Goal: Task Accomplishment & Management: Manage account settings

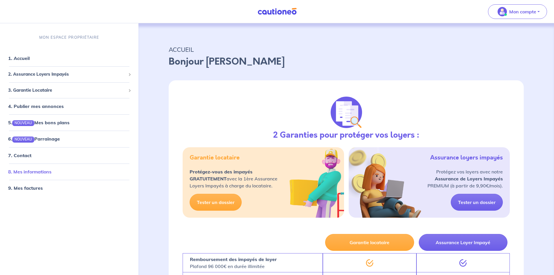
click at [37, 169] on link "8. Mes informations" at bounding box center [29, 171] width 43 height 6
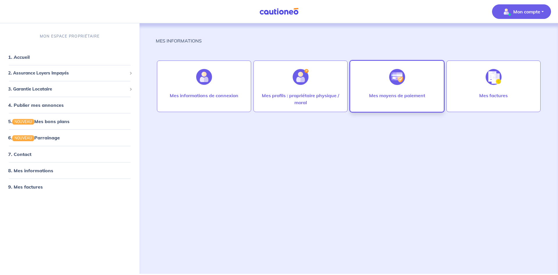
click at [400, 80] on img at bounding box center [397, 77] width 16 height 16
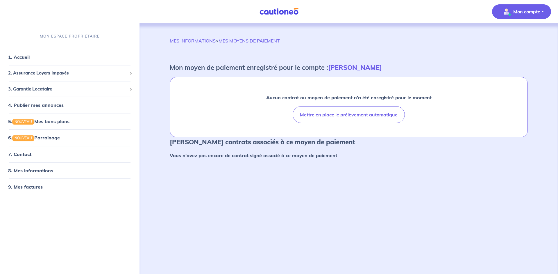
click at [545, 11] on button "Mon compte" at bounding box center [521, 11] width 59 height 15
click at [516, 50] on link "Me déconnecter" at bounding box center [515, 49] width 47 height 9
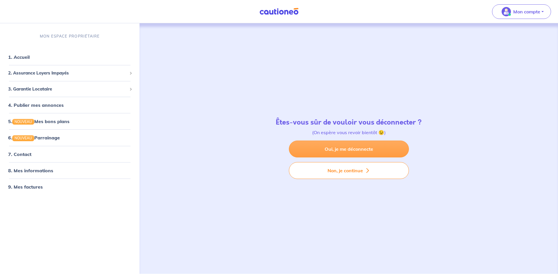
click at [370, 147] on link "Oui, je me déconnecte" at bounding box center [349, 148] width 120 height 17
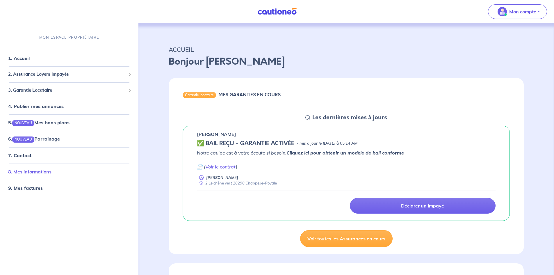
click at [37, 171] on link "8. Mes informations" at bounding box center [29, 171] width 43 height 6
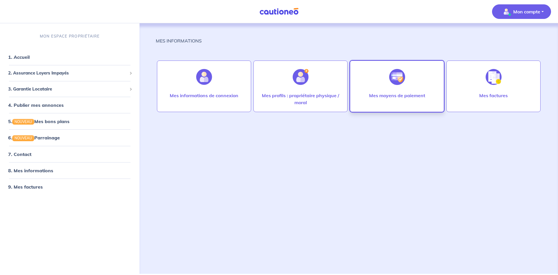
click at [403, 100] on div "Mes moyens de paiement" at bounding box center [396, 101] width 65 height 19
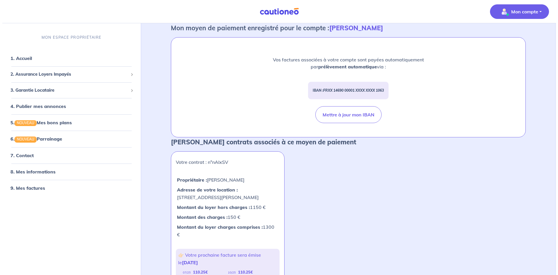
scroll to position [26, 0]
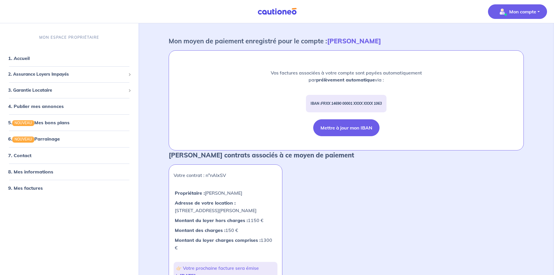
click at [343, 128] on button "Mettre à jour mon IBAN" at bounding box center [346, 127] width 66 height 17
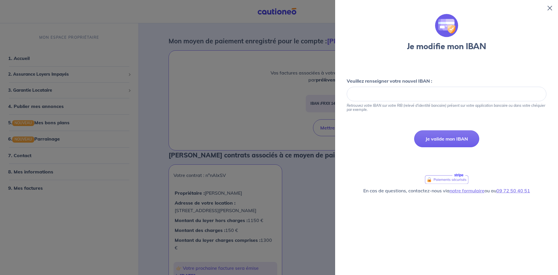
click at [102, 13] on div at bounding box center [279, 137] width 558 height 275
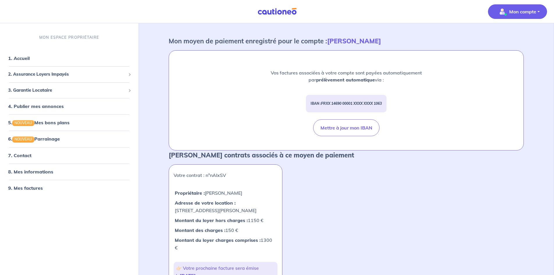
drag, startPoint x: 548, startPoint y: 123, endPoint x: 543, endPoint y: 125, distance: 4.9
click at [548, 123] on div "MES INFORMATIONS > MES MOYENS DE PAIEMENT Mon moyen de paiement enregistré pour…" at bounding box center [346, 169] width 411 height 344
click at [339, 129] on button "Mettre à jour mon IBAN" at bounding box center [346, 127] width 66 height 17
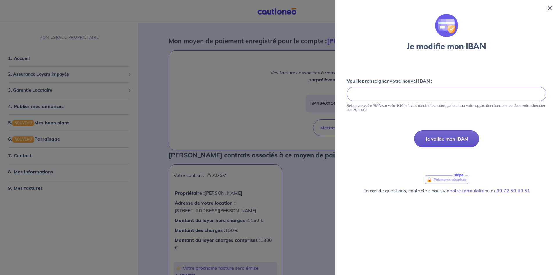
click at [451, 139] on button "Je valide mon IBAN" at bounding box center [446, 138] width 65 height 17
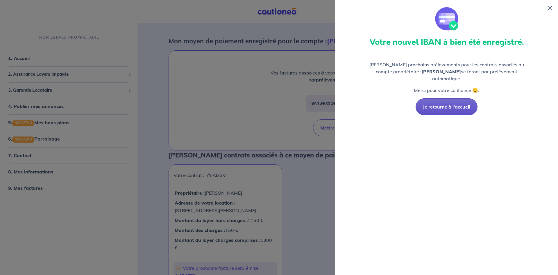
click at [455, 100] on button "Je retourne à l'accueil" at bounding box center [447, 106] width 62 height 17
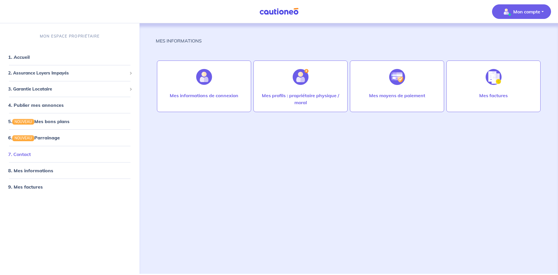
click at [21, 154] on link "7. Contact" at bounding box center [19, 154] width 23 height 6
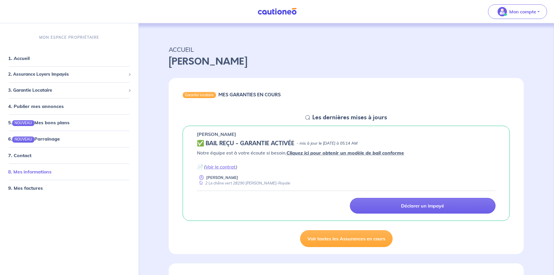
click at [26, 169] on link "8. Mes informations" at bounding box center [29, 171] width 43 height 6
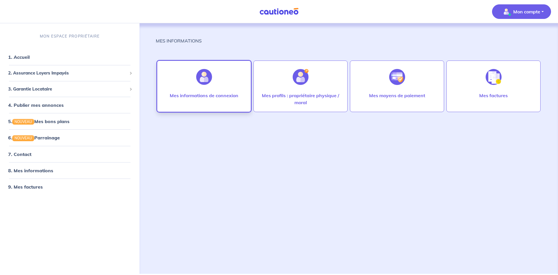
click at [202, 82] on img at bounding box center [204, 77] width 16 height 16
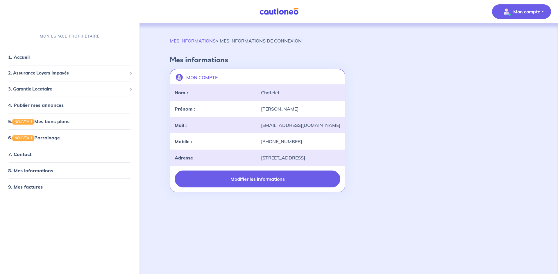
click at [262, 186] on button "Modifier les informations" at bounding box center [258, 178] width 166 height 17
select select "FR"
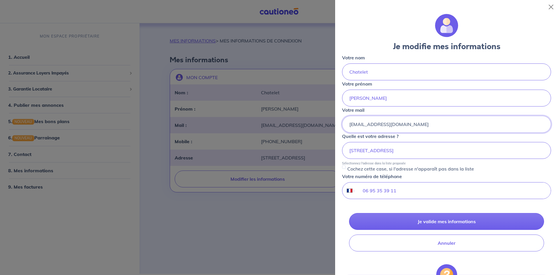
click at [353, 126] on input "[EMAIL_ADDRESS][DOMAIN_NAME]" at bounding box center [446, 124] width 209 height 17
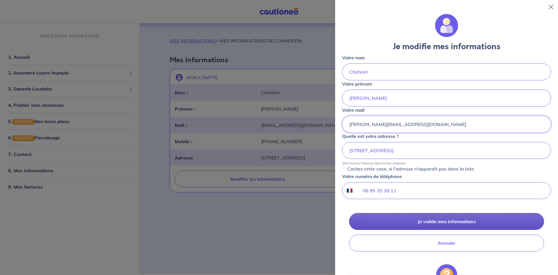
type input "[PERSON_NAME][EMAIL_ADDRESS][DOMAIN_NAME]"
click at [428, 220] on button "Je valide mes informations" at bounding box center [446, 221] width 195 height 17
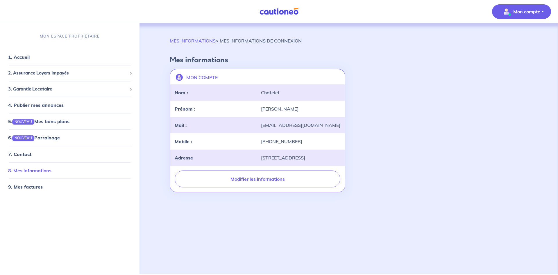
click at [24, 169] on link "8. Mes informations" at bounding box center [29, 170] width 43 height 6
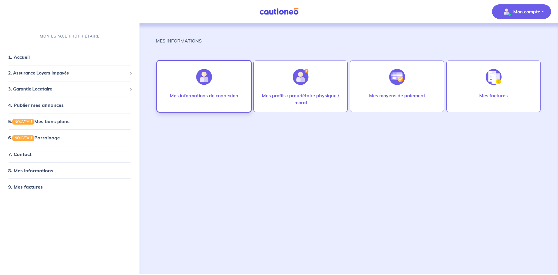
click at [209, 95] on p "Mes informations de connexion" at bounding box center [204, 95] width 69 height 7
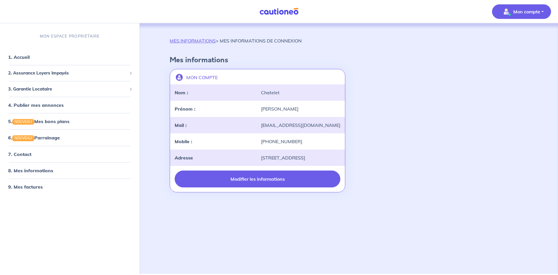
click at [258, 187] on button "Modifier les informations" at bounding box center [258, 178] width 166 height 17
select select "FR"
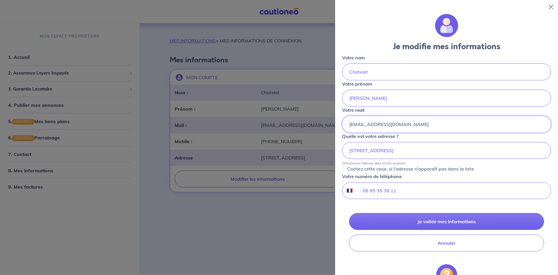
click at [352, 123] on input "[EMAIL_ADDRESS][DOMAIN_NAME]" at bounding box center [446, 124] width 209 height 17
type input "[PERSON_NAME][EMAIL_ADDRESS][DOMAIN_NAME]"
click at [483, 139] on div "Quelle est votre adresse ? [STREET_ADDRESS]-d'Avray Sélectionnez l'adresse dans…" at bounding box center [446, 149] width 209 height 33
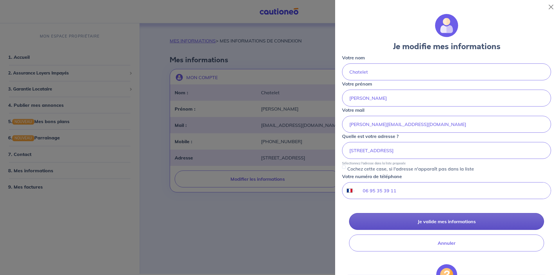
click at [452, 220] on button "Je valide mes informations" at bounding box center [446, 221] width 195 height 17
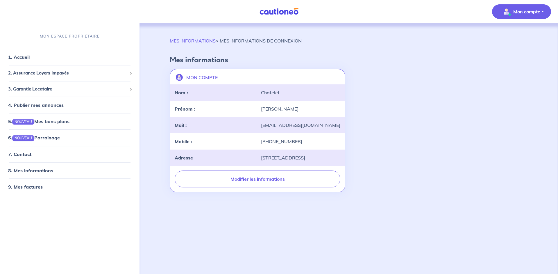
click at [546, 12] on button "Mon compte" at bounding box center [521, 11] width 59 height 15
click at [513, 51] on link "Me déconnecter" at bounding box center [515, 49] width 47 height 9
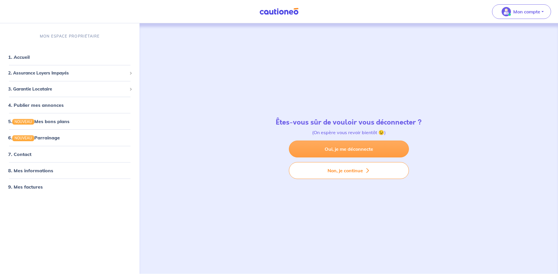
click at [341, 149] on link "Oui, je me déconnecte" at bounding box center [349, 148] width 120 height 17
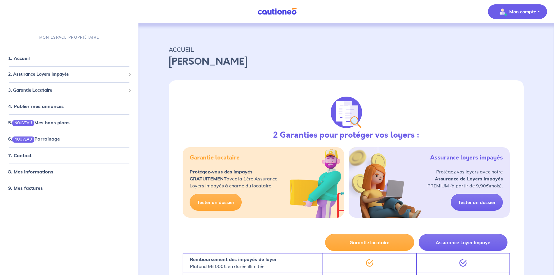
click at [525, 10] on p "Mon compte" at bounding box center [522, 11] width 27 height 7
click at [33, 171] on link "8. Mes informations" at bounding box center [29, 171] width 43 height 6
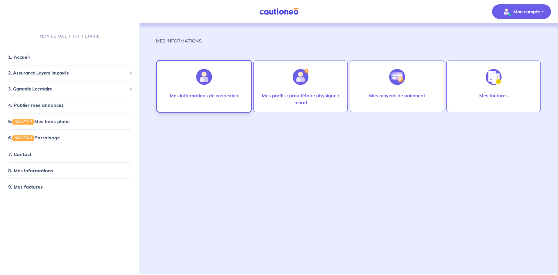
click at [203, 94] on p "Mes informations de connexion" at bounding box center [204, 95] width 69 height 7
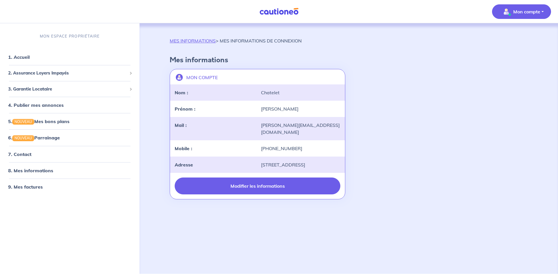
click at [243, 186] on button "Modifier les informations" at bounding box center [258, 185] width 166 height 17
select select "FR"
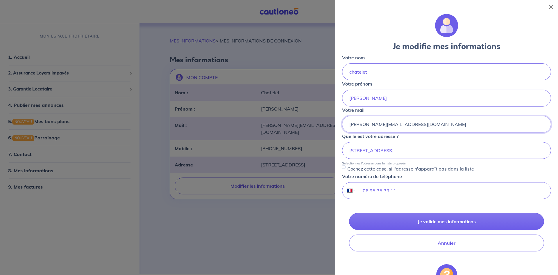
drag, startPoint x: 356, startPoint y: 126, endPoint x: 386, endPoint y: 123, distance: 30.7
click at [386, 123] on input "[PERSON_NAME][EMAIL_ADDRESS][DOMAIN_NAME]" at bounding box center [446, 124] width 209 height 17
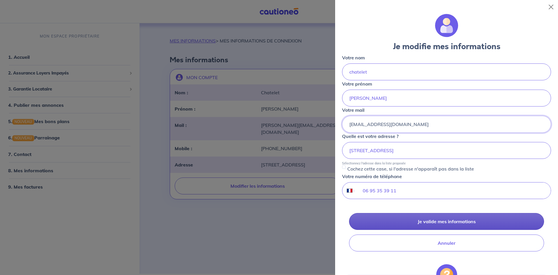
type input "ber075@gmail.com"
click at [404, 221] on button "Je valide mes informations" at bounding box center [446, 221] width 195 height 17
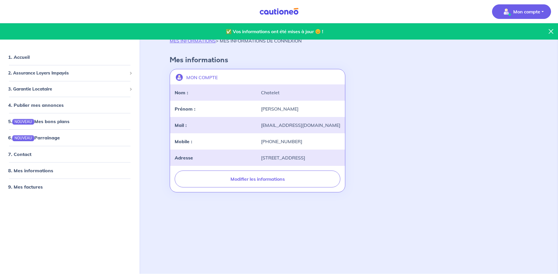
click at [519, 12] on p "Mon compte" at bounding box center [526, 11] width 27 height 7
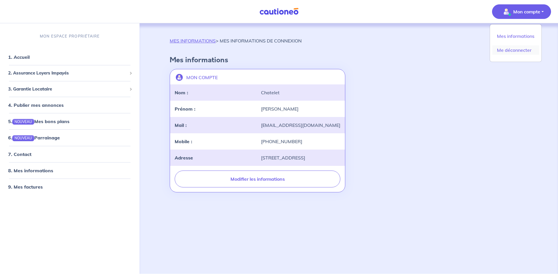
click at [519, 47] on link "Me déconnecter" at bounding box center [515, 49] width 47 height 9
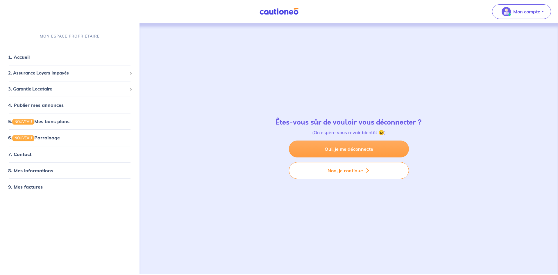
click at [382, 152] on link "Oui, je me déconnecte" at bounding box center [349, 148] width 120 height 17
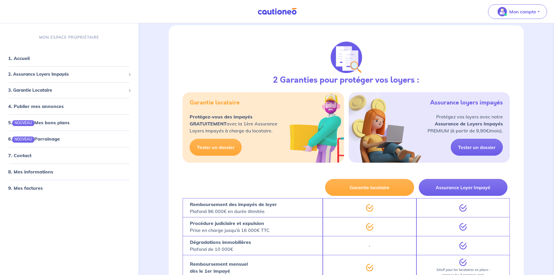
scroll to position [116, 0]
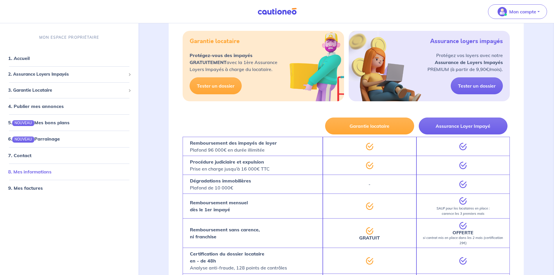
click at [41, 174] on link "8. Mes informations" at bounding box center [29, 171] width 43 height 6
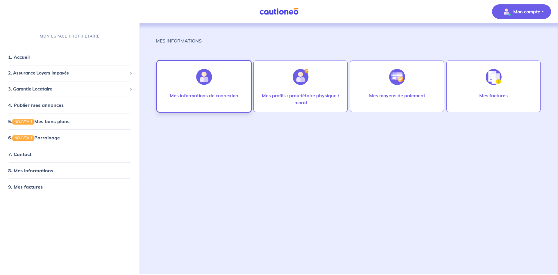
click at [222, 97] on p "Mes informations de connexion" at bounding box center [204, 95] width 69 height 7
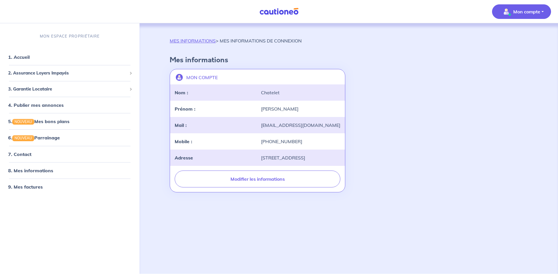
click at [529, 11] on p "Mon compte" at bounding box center [526, 11] width 27 height 7
click at [521, 50] on link "Me déconnecter" at bounding box center [515, 49] width 47 height 9
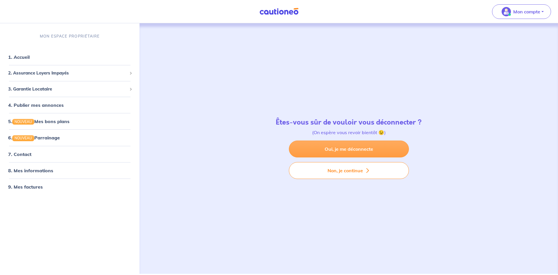
click at [353, 148] on link "Oui, je me déconnecte" at bounding box center [349, 148] width 120 height 17
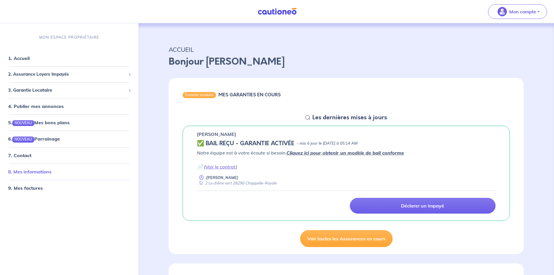
click at [49, 174] on link "8. Mes informations" at bounding box center [29, 171] width 43 height 6
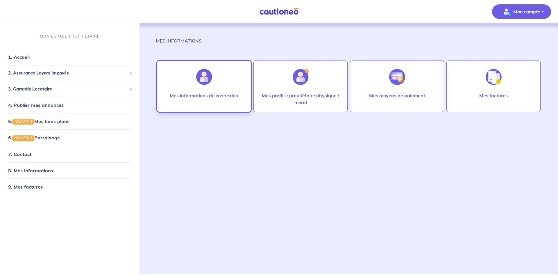
click at [226, 97] on p "Mes informations de connexion" at bounding box center [204, 95] width 69 height 7
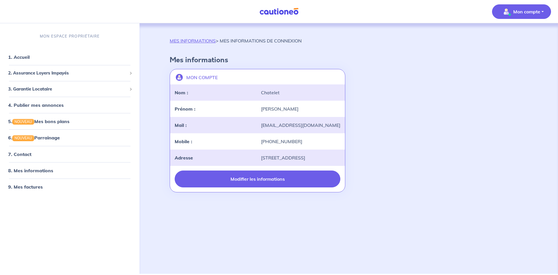
click at [260, 187] on button "Modifier les informations" at bounding box center [258, 178] width 166 height 17
select select "FR"
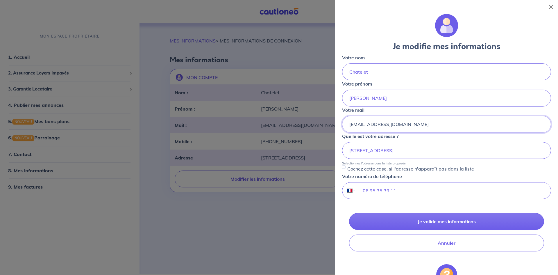
click at [351, 126] on input "bchatelet@wanadoo.fr" at bounding box center [446, 124] width 209 height 17
type input "[PERSON_NAME][EMAIL_ADDRESS][DOMAIN_NAME]"
click at [342, 208] on form "Je modifie mes informations Votre nom Chatelet Votre prénom Bertrand Votre mail…" at bounding box center [446, 166] width 209 height 305
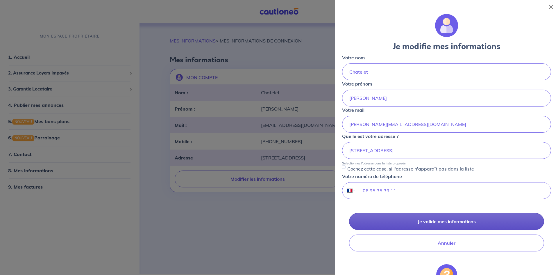
click at [396, 220] on button "Je valide mes informations" at bounding box center [446, 221] width 195 height 17
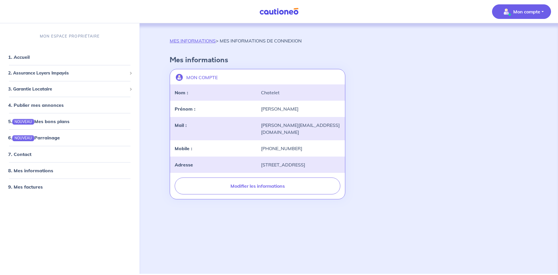
click at [537, 13] on p "Mon compte" at bounding box center [526, 11] width 27 height 7
click at [513, 51] on link "Me déconnecter" at bounding box center [515, 49] width 47 height 9
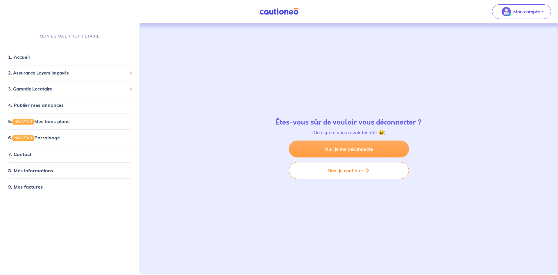
click at [352, 146] on link "Oui, je me déconnecte" at bounding box center [349, 148] width 120 height 17
